Goal: Task Accomplishment & Management: Use online tool/utility

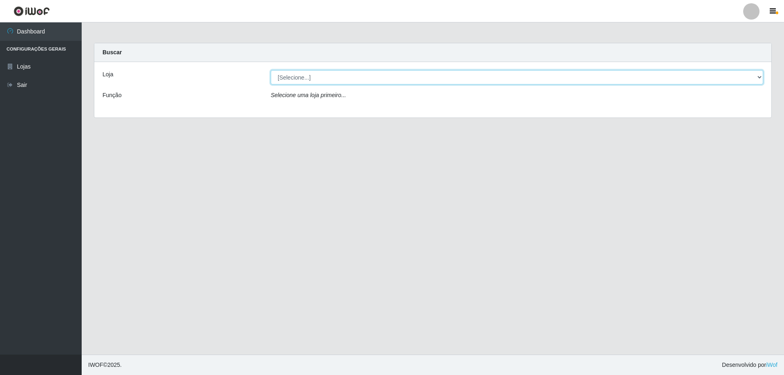
click at [322, 80] on select "[Selecione...] SuperShow Bis - Avenida 6 SuperShow [GEOGRAPHIC_DATA]" at bounding box center [517, 77] width 492 height 14
select select "60"
click at [271, 70] on select "[Selecione...] SuperShow Bis - Avenida 6 SuperShow [GEOGRAPHIC_DATA]" at bounding box center [517, 77] width 492 height 14
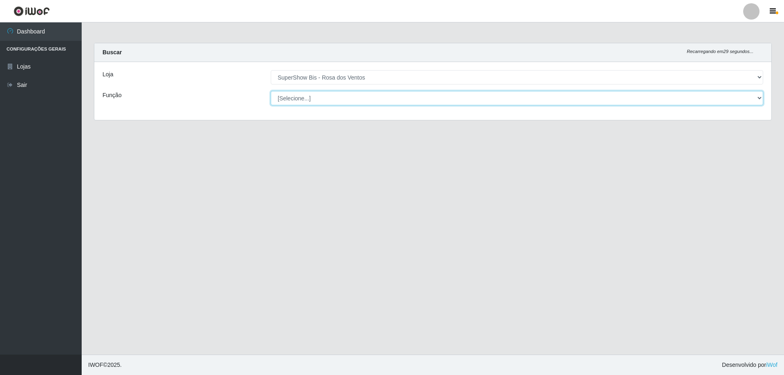
click at [316, 97] on select "[Selecione...] ASG ASG + ASG ++ Auxiliar de Cozinha Balconista de Açougue Balco…" at bounding box center [517, 98] width 492 height 14
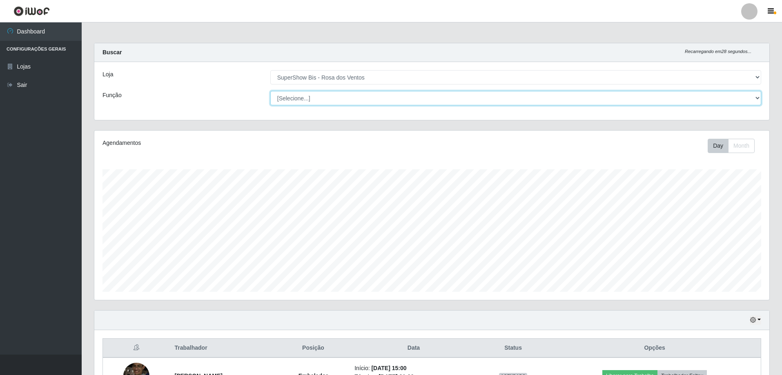
scroll to position [169, 675]
select select "1"
click at [270, 91] on select "[Selecione...] ASG ASG + ASG ++ Auxiliar de Cozinha Balconista de Açougue Balco…" at bounding box center [515, 98] width 491 height 14
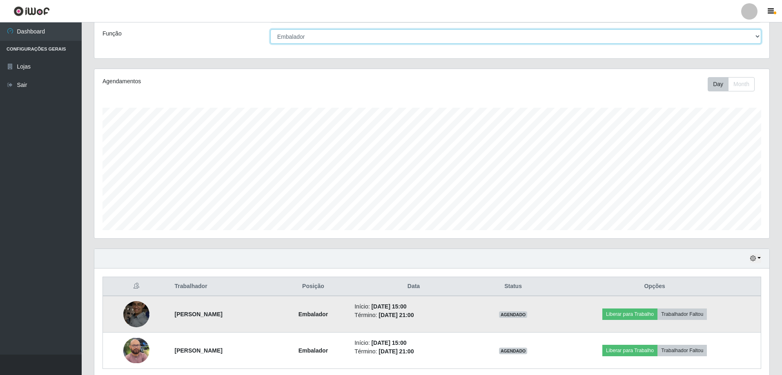
scroll to position [94, 0]
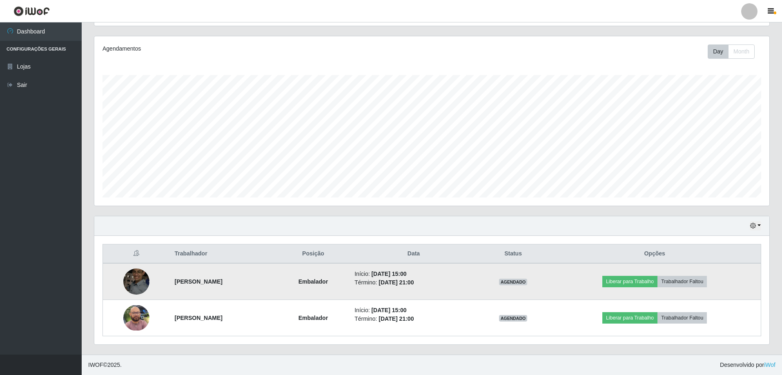
click at [138, 276] on img at bounding box center [136, 281] width 26 height 35
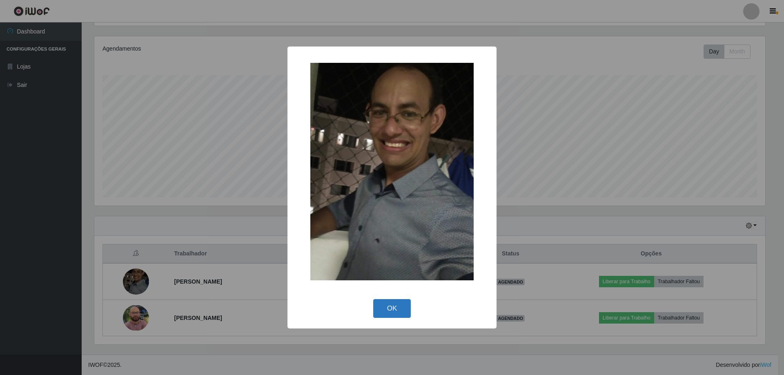
click at [401, 309] on button "OK" at bounding box center [392, 308] width 38 height 19
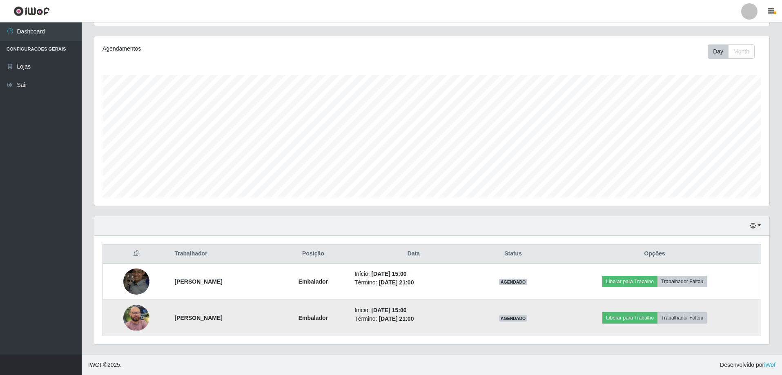
scroll to position [169, 675]
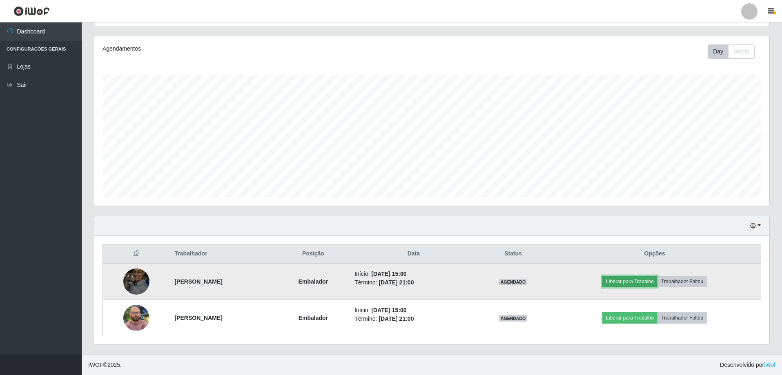
click at [646, 282] on button "Liberar para Trabalho" at bounding box center [629, 281] width 55 height 11
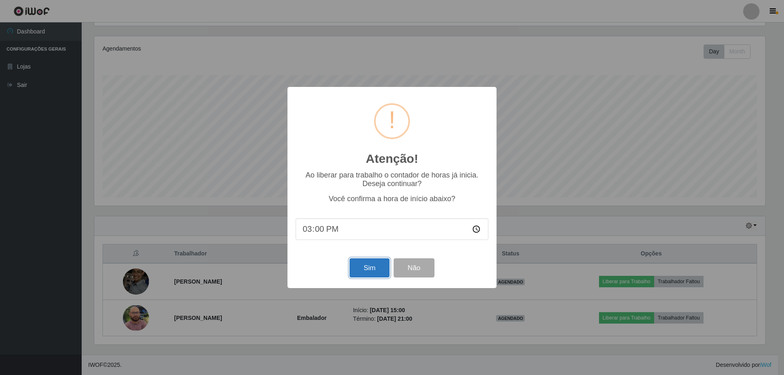
click at [382, 275] on button "Sim" at bounding box center [370, 267] width 40 height 19
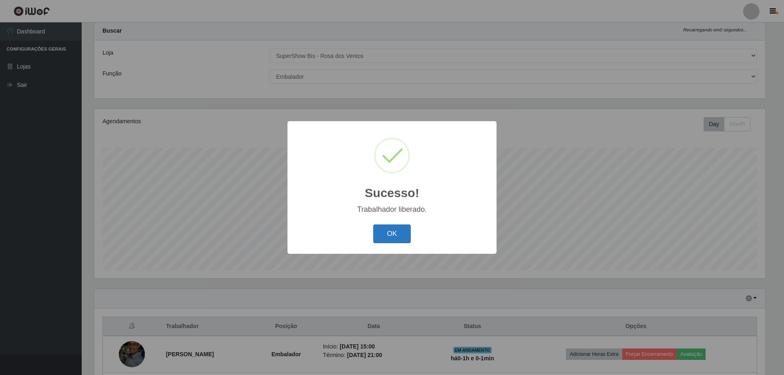
click at [376, 232] on button "OK" at bounding box center [392, 234] width 38 height 19
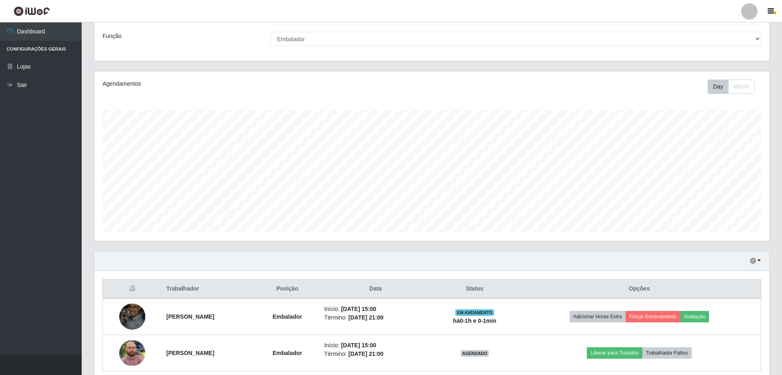
scroll to position [94, 0]
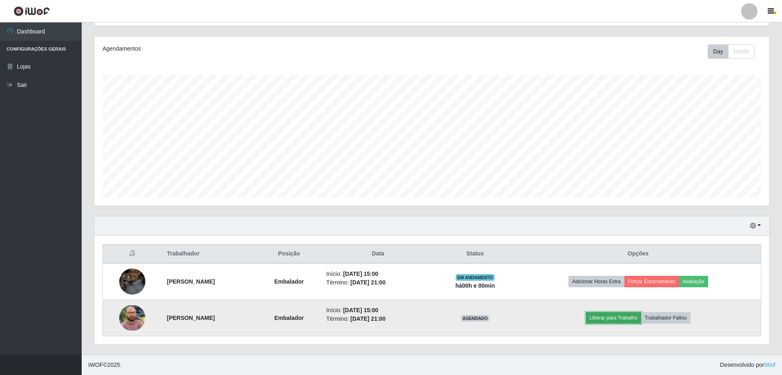
click at [612, 319] on button "Liberar para Trabalho" at bounding box center [613, 317] width 55 height 11
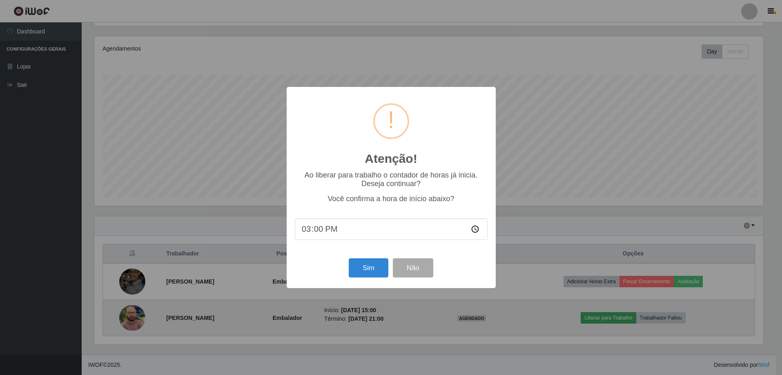
scroll to position [169, 671]
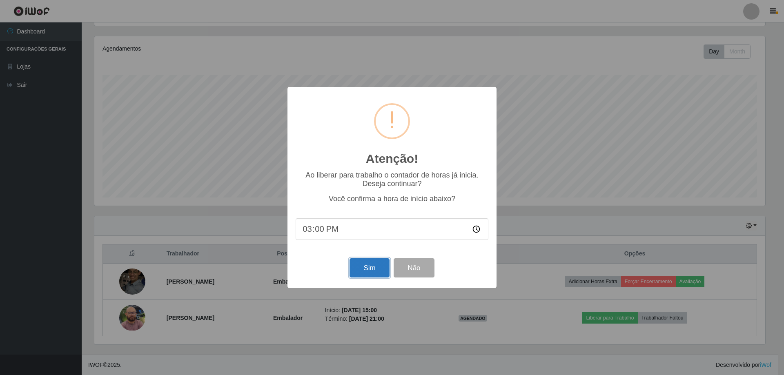
click at [373, 265] on button "Sim" at bounding box center [370, 267] width 40 height 19
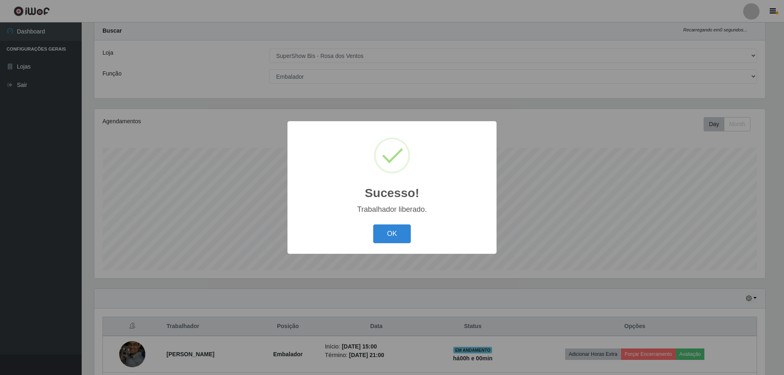
click at [378, 220] on div "Sucesso! × Trabalhador liberado. OK Cancel" at bounding box center [391, 187] width 209 height 132
click at [392, 237] on button "OK" at bounding box center [392, 234] width 38 height 19
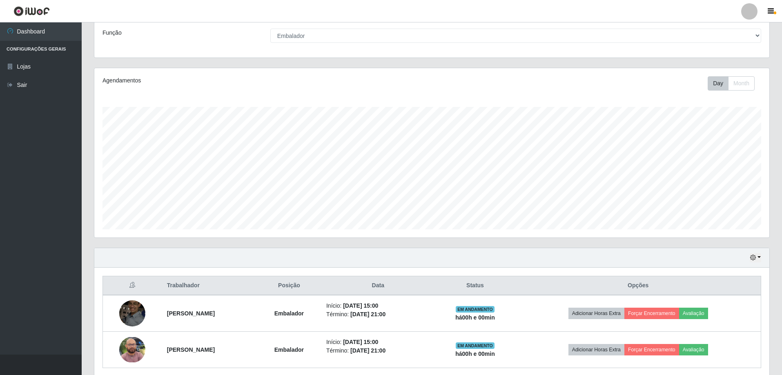
scroll to position [94, 0]
